Goal: Navigation & Orientation: Find specific page/section

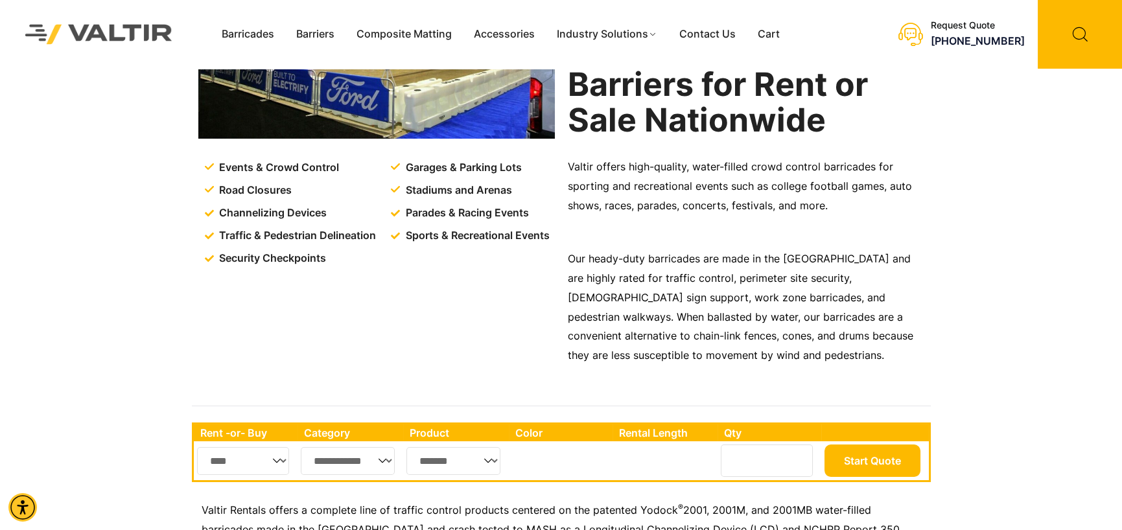
scroll to position [195, 0]
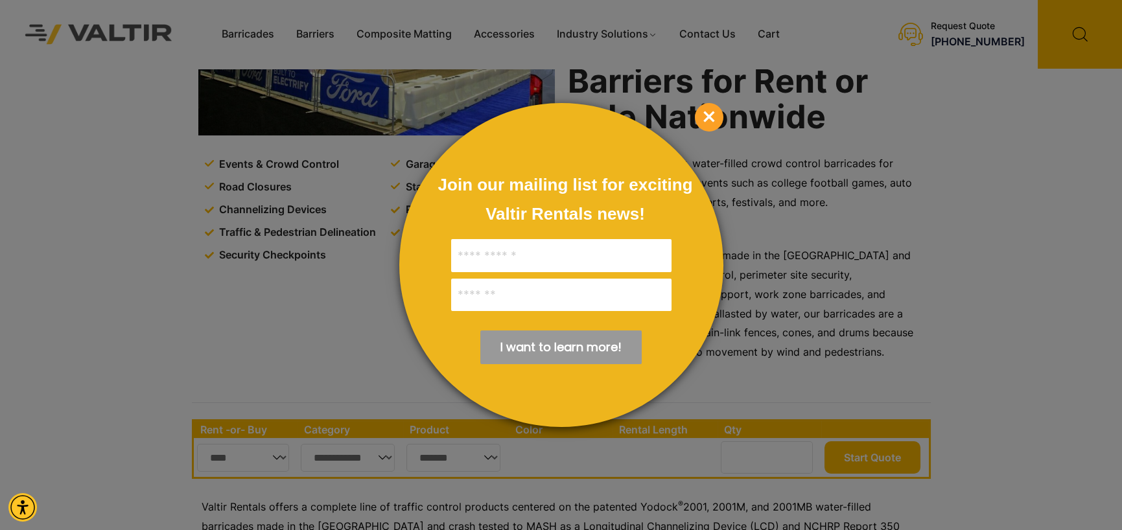
click at [705, 115] on span "×" at bounding box center [709, 117] width 29 height 29
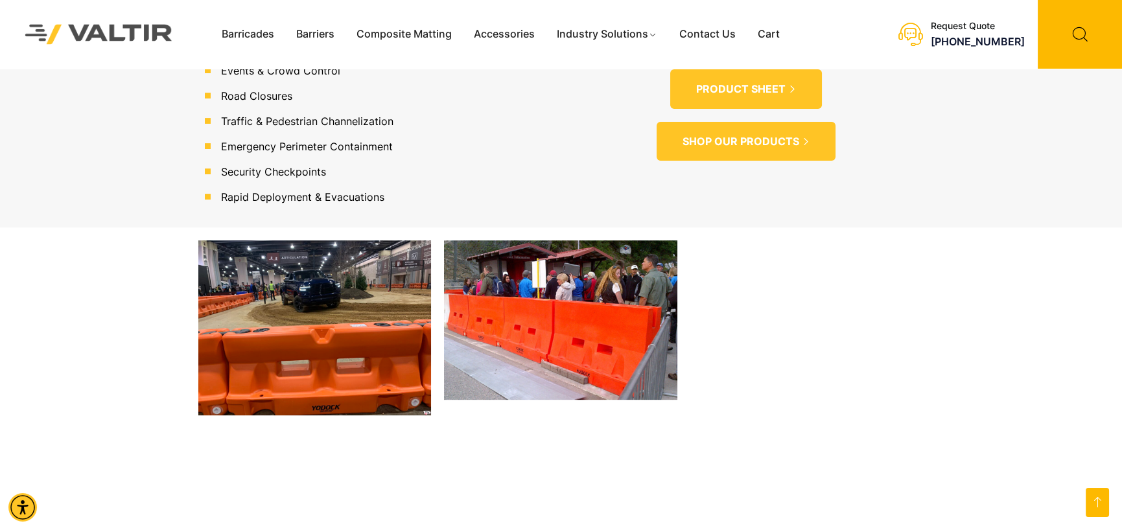
scroll to position [1167, 0]
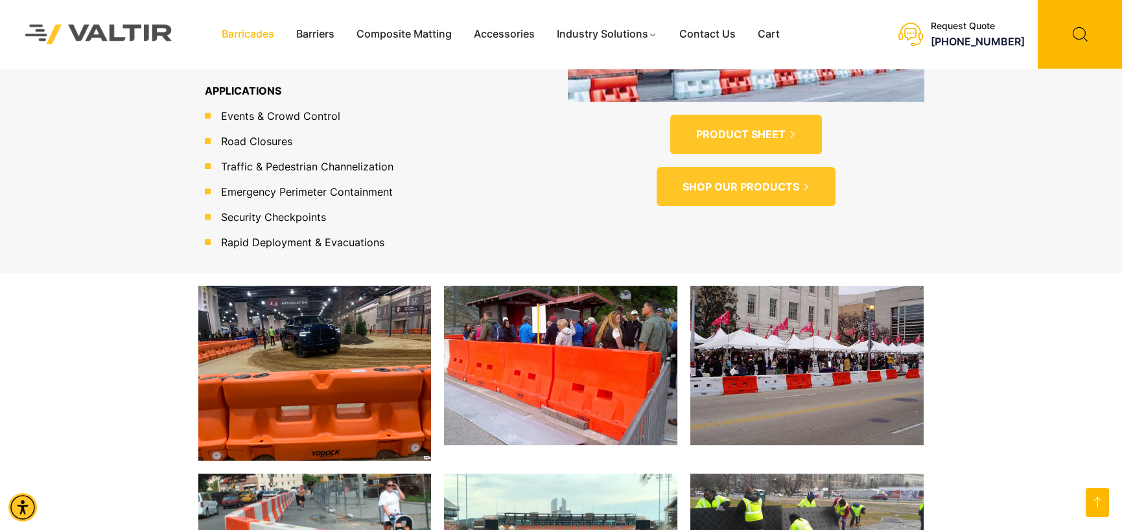
click at [246, 37] on link "Barricades" at bounding box center [248, 34] width 75 height 19
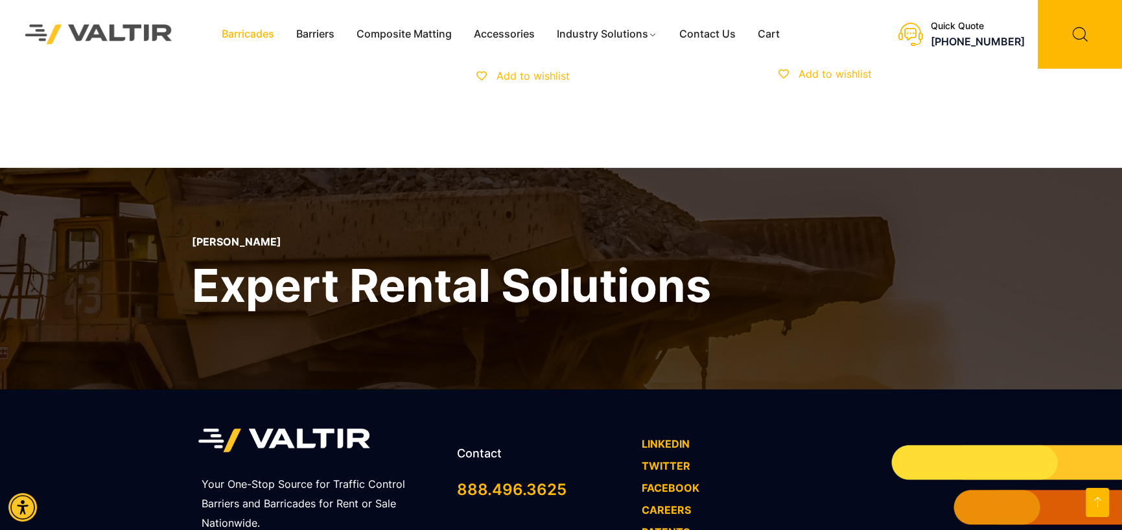
scroll to position [778, 0]
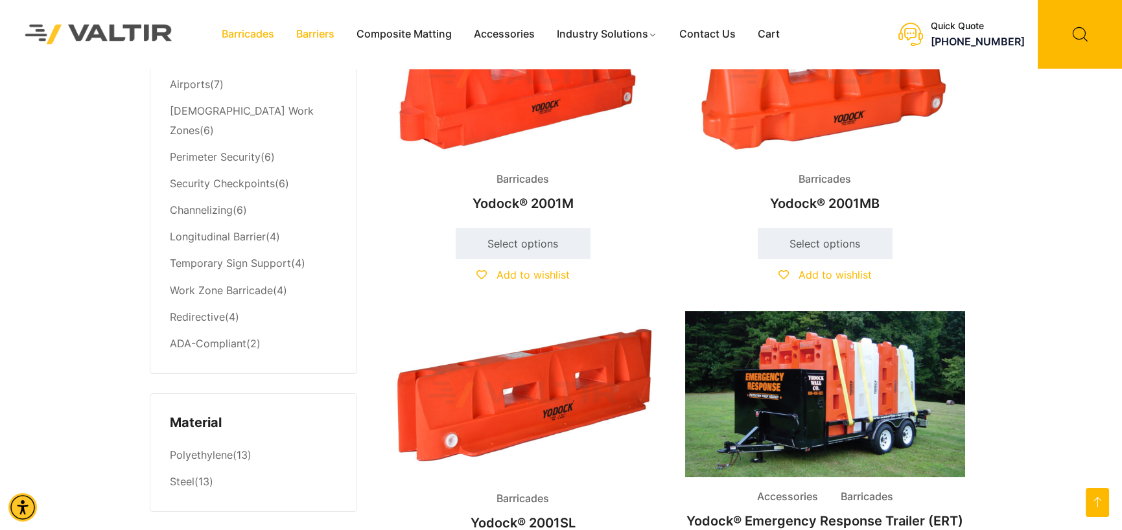
click at [315, 32] on link "Barriers" at bounding box center [315, 34] width 60 height 19
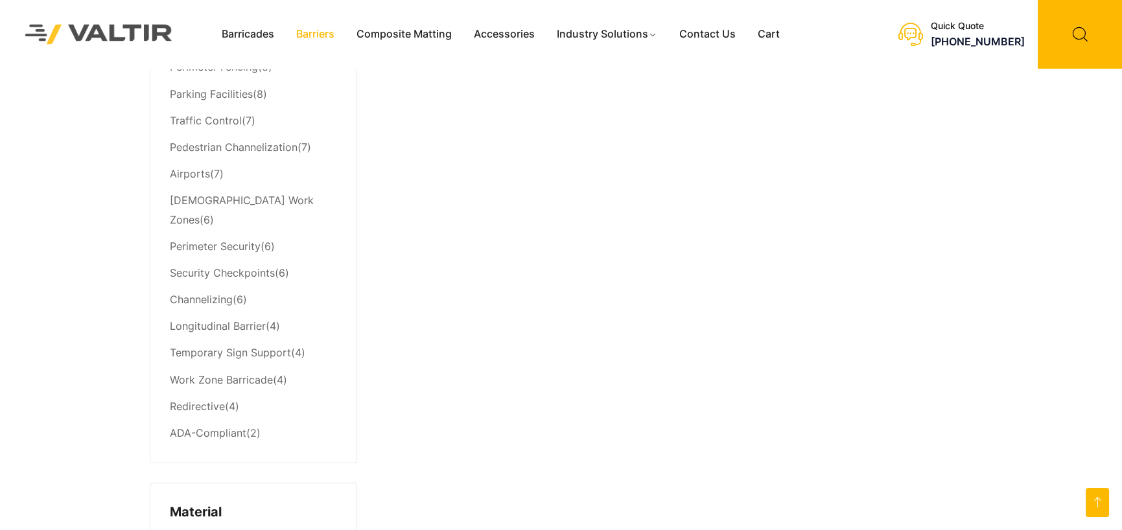
scroll to position [713, 0]
